Goal: Transaction & Acquisition: Book appointment/travel/reservation

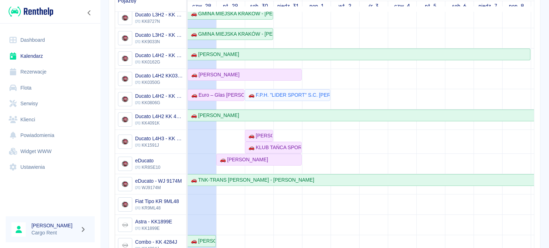
scroll to position [104, 0]
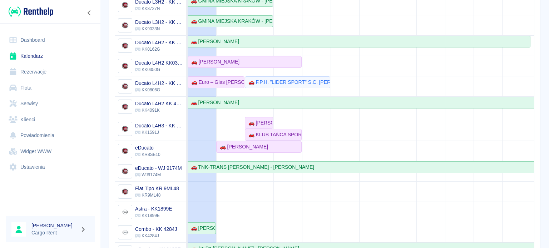
click at [373, 115] on td at bounding box center [373, 98] width 29 height 329
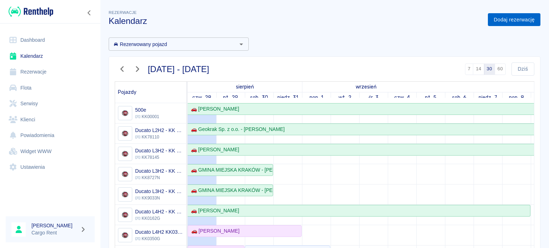
scroll to position [2, 0]
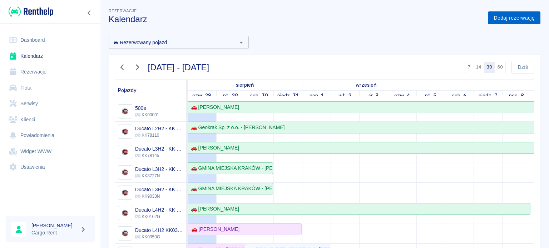
click at [492, 22] on link "Dodaj rezerwację" at bounding box center [514, 17] width 53 height 13
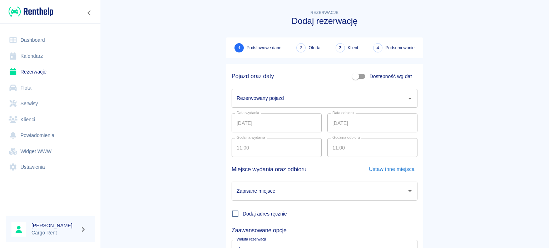
drag, startPoint x: 294, startPoint y: 85, endPoint x: 293, endPoint y: 92, distance: 6.5
click at [294, 85] on div "Rezerwowany pojazd Rezerwowany pojazd" at bounding box center [322, 95] width 192 height 25
click at [293, 101] on input "Rezerwowany pojazd" at bounding box center [319, 98] width 169 height 13
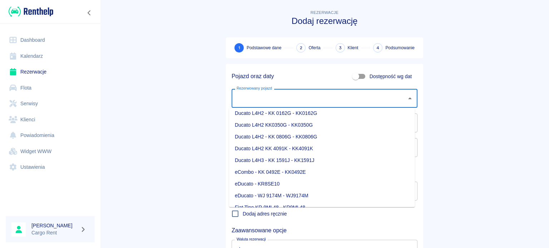
click at [297, 133] on li "Ducato L4H2 - KK 0806G - KK0806G" at bounding box center [322, 137] width 186 height 12
type input "Ducato L4H2 - KK 0806G - KK0806G"
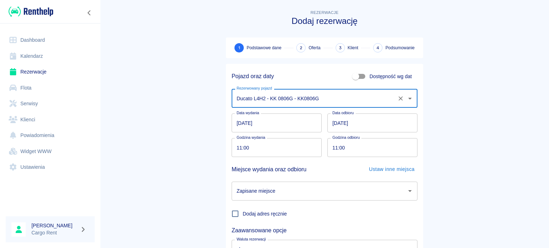
click at [240, 124] on input "[DATE]" at bounding box center [277, 123] width 90 height 19
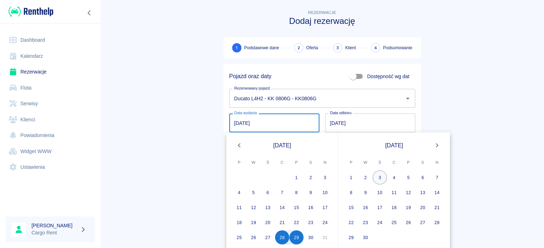
click at [376, 173] on button "3" at bounding box center [379, 177] width 14 height 14
type input "[DATE]"
type input "DD.MM.YYYY"
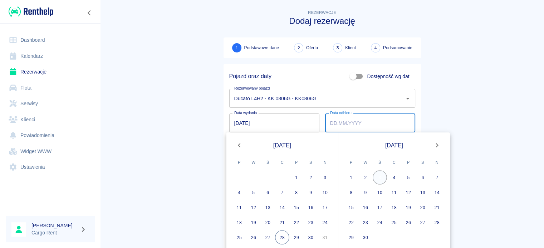
click at [377, 174] on button "3" at bounding box center [379, 177] width 14 height 14
type input "[DATE]"
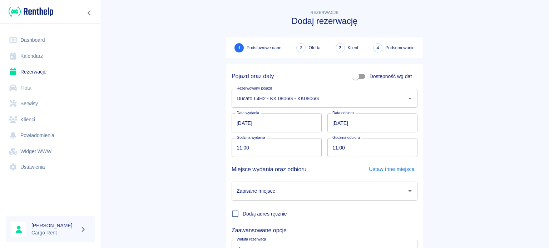
click at [239, 150] on input "11:00" at bounding box center [274, 147] width 85 height 19
type input "08:00"
type input "20:00"
click at [344, 188] on input "Zapisane miejsce" at bounding box center [319, 191] width 169 height 13
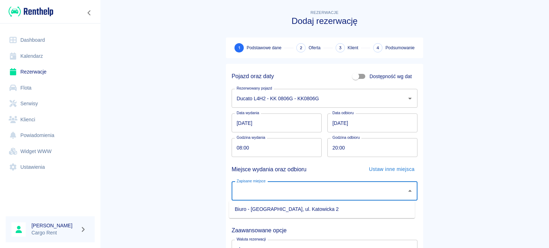
click at [346, 210] on li "Biuro - [GEOGRAPHIC_DATA], ul. Katowicka 2" at bounding box center [322, 210] width 186 height 12
type input "Biuro - [GEOGRAPHIC_DATA], ul. Katowicka 2"
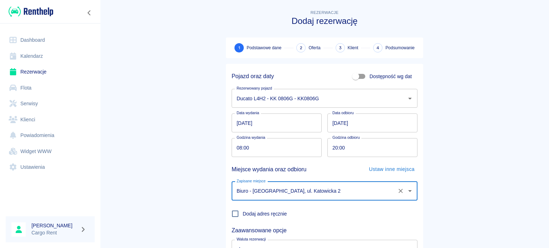
click at [467, 194] on main "Rezerwacje Dodaj rezerwację 1 Podstawowe dane 2 Oferta 3 Klient 4 Podsumowanie …" at bounding box center [324, 149] width 449 height 281
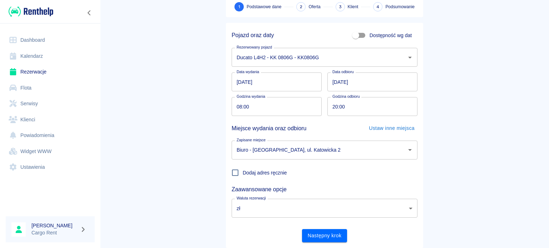
scroll to position [61, 0]
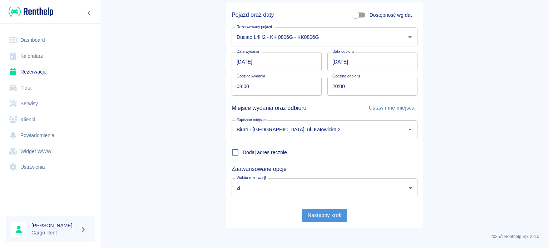
click at [331, 212] on button "Następny krok" at bounding box center [324, 215] width 45 height 13
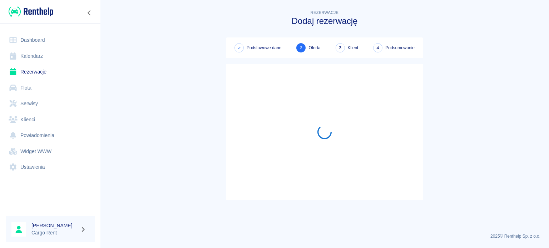
scroll to position [0, 0]
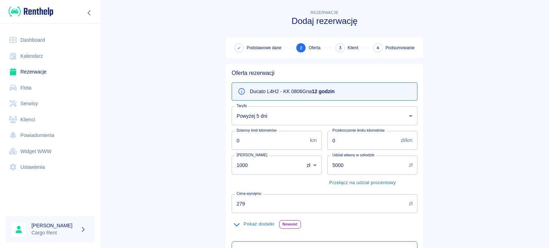
click at [273, 118] on body "Używamy plików Cookies, by zapewnić Ci najlepsze możliwe doświadczenie. Aby dow…" at bounding box center [274, 124] width 549 height 248
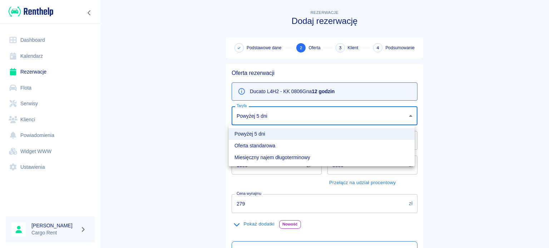
click at [274, 144] on li "Oferta standarowa" at bounding box center [322, 146] width 186 height 12
type input "272a84c1-d49b-4c1a-a64c-0b744db8f802"
type input "309"
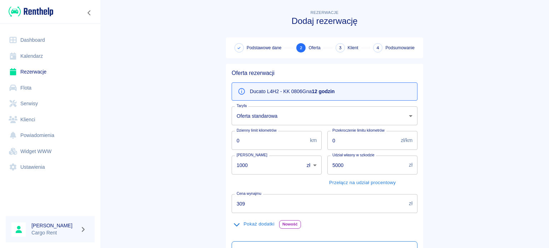
scroll to position [126, 0]
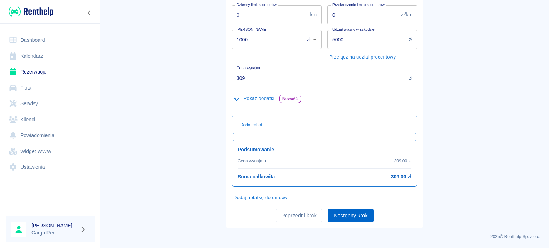
click at [337, 218] on button "Następny krok" at bounding box center [350, 215] width 45 height 13
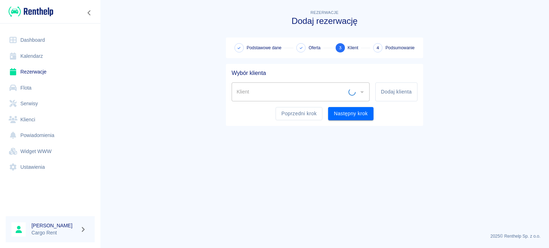
scroll to position [0, 0]
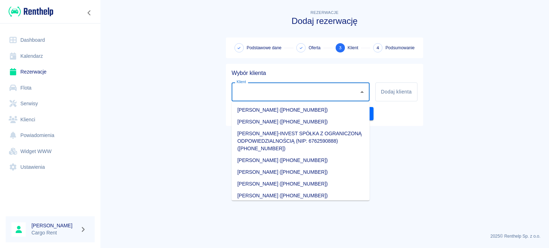
click at [328, 95] on input "Klient" at bounding box center [295, 92] width 121 height 13
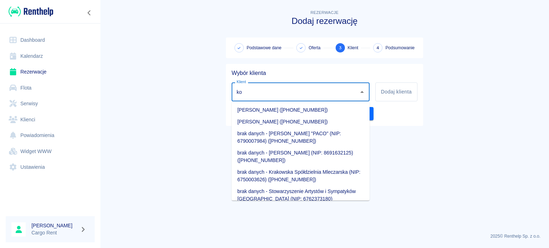
type input "k"
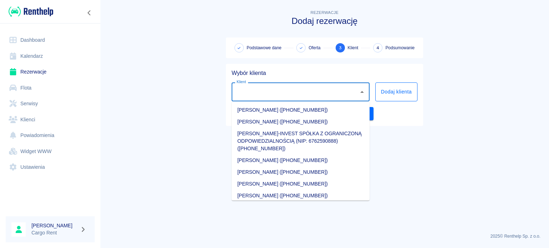
click at [407, 95] on button "Dodaj klienta" at bounding box center [396, 92] width 42 height 19
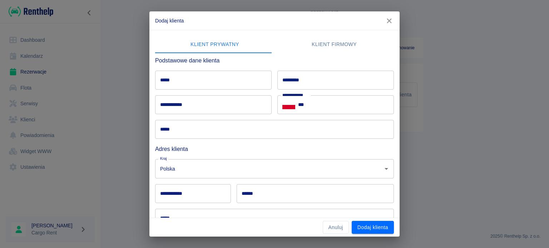
click at [287, 33] on div "**********" at bounding box center [271, 129] width 244 height 198
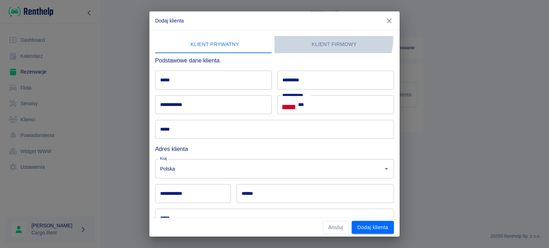
click at [322, 38] on button "Klient firmowy" at bounding box center [333, 44] width 119 height 17
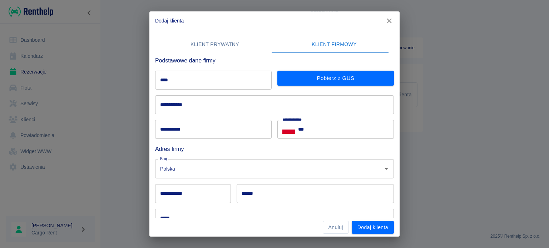
click at [220, 78] on input "****" at bounding box center [213, 80] width 116 height 19
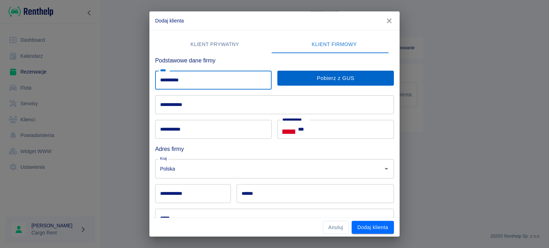
type input "**********"
click at [277, 78] on button "Pobierz z GUS" at bounding box center [335, 78] width 116 height 15
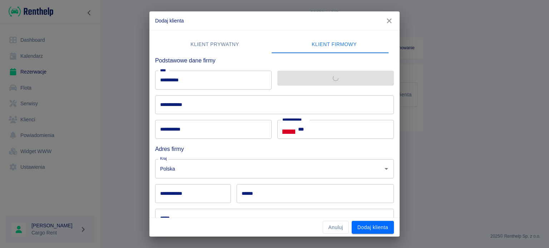
type input "**********"
type input "******"
type input "*********"
type input "*******"
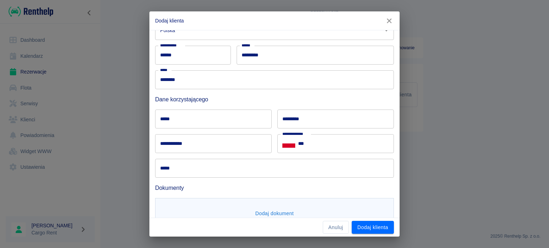
scroll to position [146, 0]
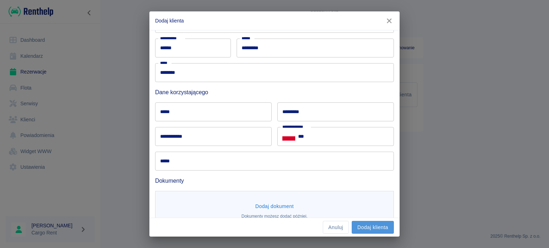
click at [362, 222] on button "Dodaj klienta" at bounding box center [373, 227] width 42 height 13
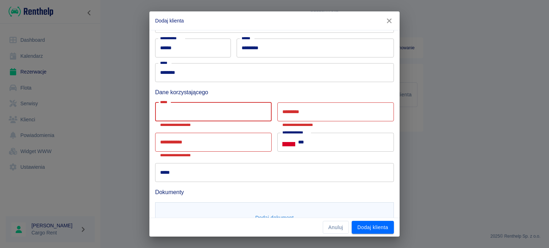
click at [198, 105] on input "*****" at bounding box center [213, 112] width 116 height 19
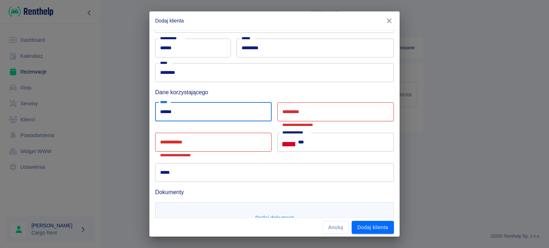
type input "******"
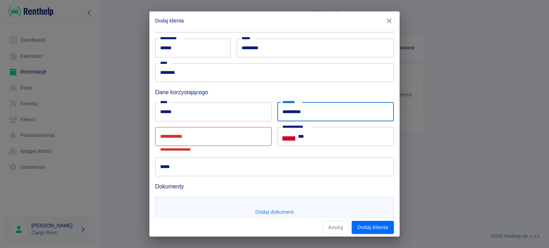
type input "**********"
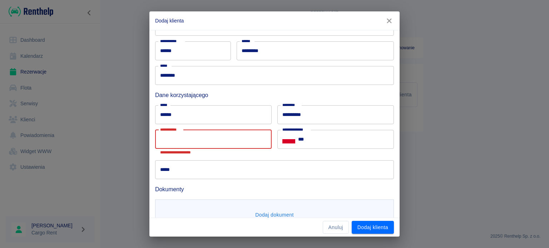
scroll to position [142, 0]
paste input "**********"
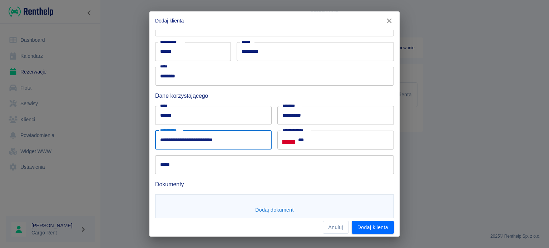
type input "**********"
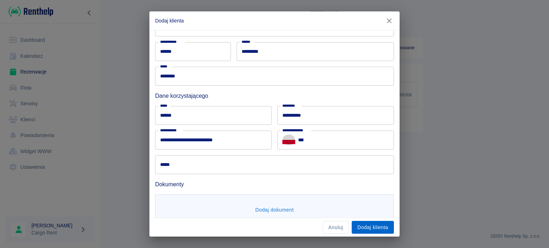
click at [383, 229] on button "Dodaj klienta" at bounding box center [373, 227] width 42 height 13
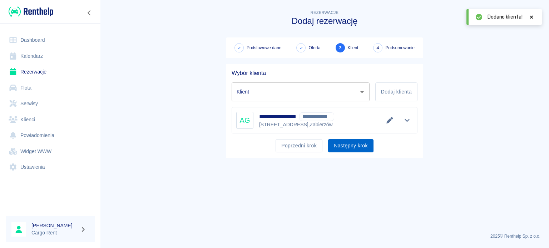
type input "[PERSON_NAME] - [GEOGRAPHIC_DATA] (NIP: 6761706490)"
click at [362, 148] on button "Następny krok" at bounding box center [350, 145] width 45 height 13
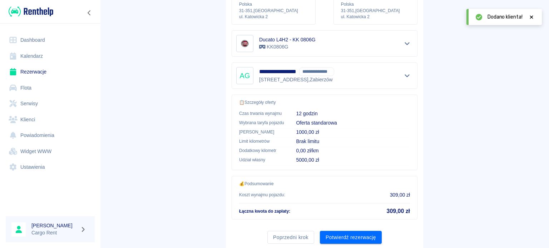
scroll to position [136, 0]
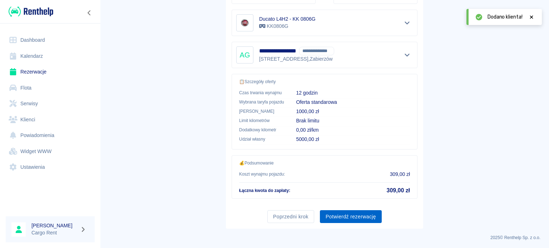
click at [352, 218] on button "Potwierdź rezerwację" at bounding box center [351, 216] width 62 height 13
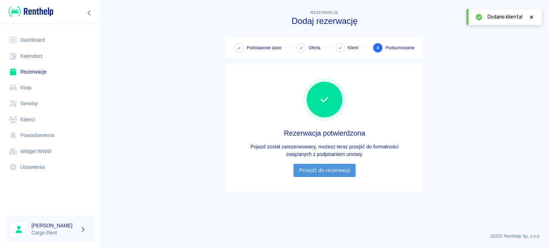
click at [325, 164] on link "Przejdź do rezerwacji" at bounding box center [324, 170] width 62 height 13
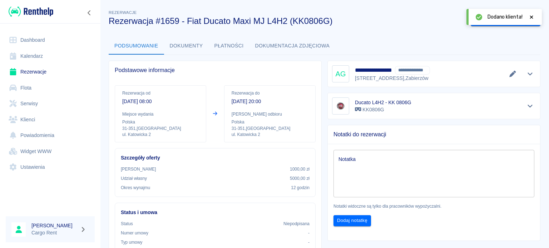
click at [39, 57] on link "Kalendarz" at bounding box center [50, 56] width 89 height 16
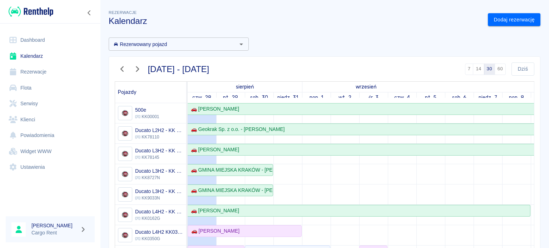
click at [33, 14] on img at bounding box center [31, 12] width 45 height 12
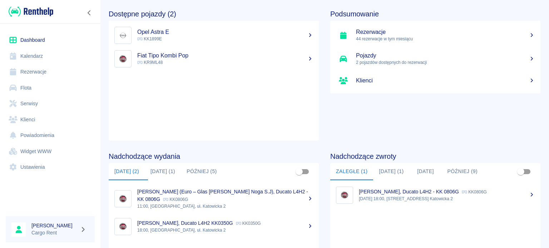
scroll to position [124, 0]
